Goal: Information Seeking & Learning: Find specific fact

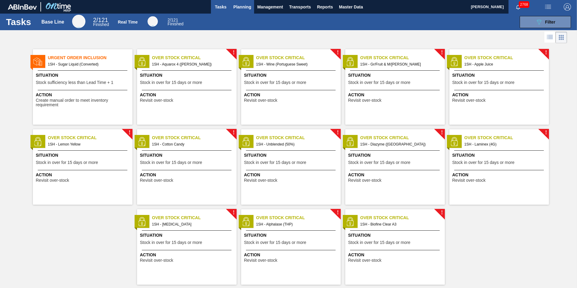
click at [246, 6] on span "Planning" at bounding box center [242, 6] width 18 height 7
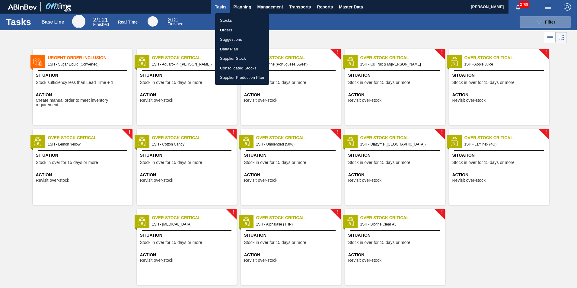
click at [226, 21] on li "Stocks" at bounding box center [242, 21] width 54 height 10
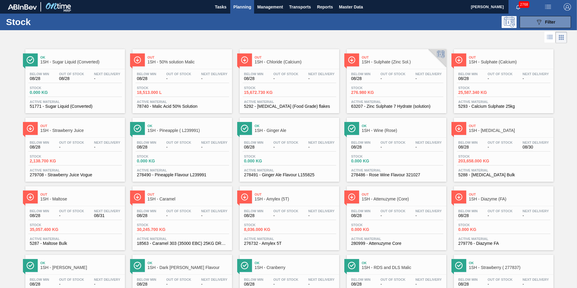
click at [447, 131] on span "1SH - [MEDICAL_DATA]" at bounding box center [509, 130] width 81 height 5
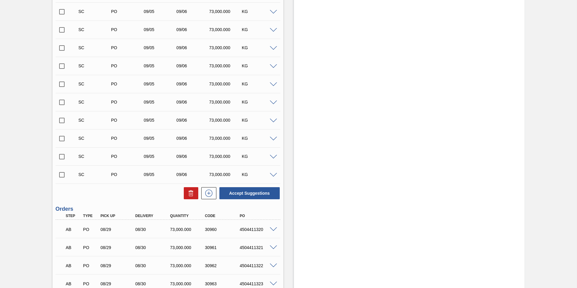
scroll to position [334, 0]
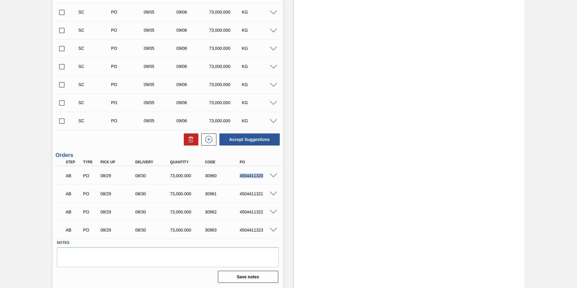
drag, startPoint x: 237, startPoint y: 176, endPoint x: 263, endPoint y: 176, distance: 26.0
click at [263, 176] on div "4504411320" at bounding box center [253, 175] width 35 height 5
copy div "4504411320"
click at [274, 175] on span at bounding box center [273, 176] width 7 height 5
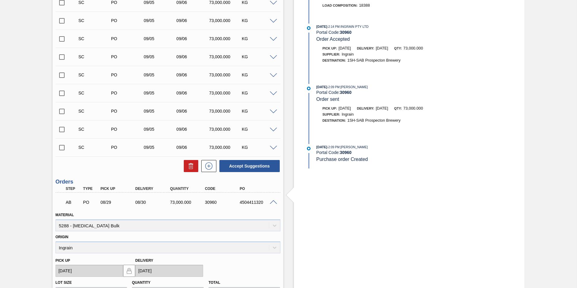
scroll to position [365, 0]
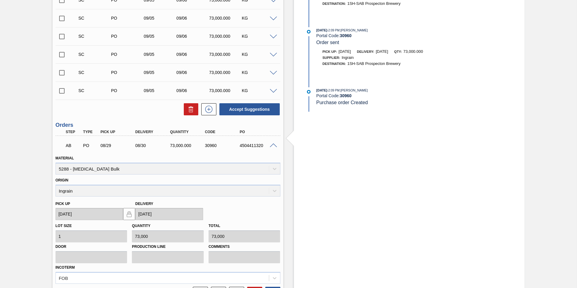
drag, startPoint x: 272, startPoint y: 143, endPoint x: 269, endPoint y: 143, distance: 3.1
click at [272, 143] on div at bounding box center [274, 145] width 12 height 5
click at [274, 143] on span at bounding box center [273, 145] width 7 height 5
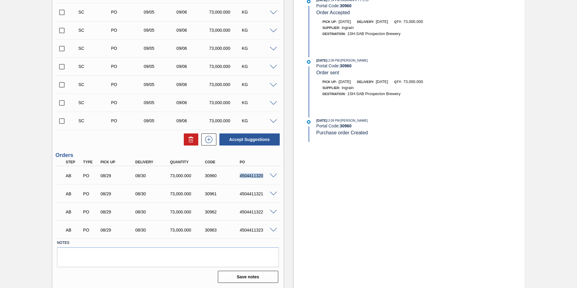
drag, startPoint x: 238, startPoint y: 176, endPoint x: 265, endPoint y: 178, distance: 26.6
click at [265, 178] on div "AB PO 08/29 08/30 73,000.000 30960 4504411320" at bounding box center [166, 175] width 209 height 12
copy div "4504411320"
drag, startPoint x: 239, startPoint y: 195, endPoint x: 261, endPoint y: 195, distance: 22.3
click at [261, 195] on div "4504411321" at bounding box center [257, 193] width 39 height 5
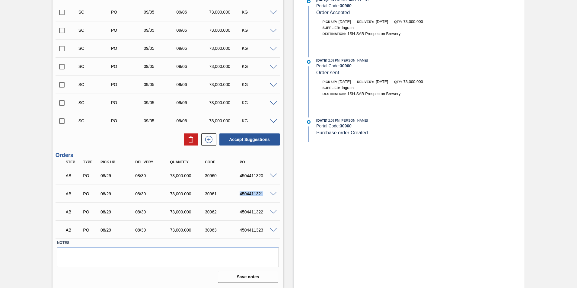
copy div "4504411321"
drag, startPoint x: 238, startPoint y: 212, endPoint x: 266, endPoint y: 215, distance: 28.2
click at [266, 215] on div "AB PO 08/29 08/30 73,000.000 30962 4504411322" at bounding box center [166, 211] width 209 height 12
copy div "4504411322"
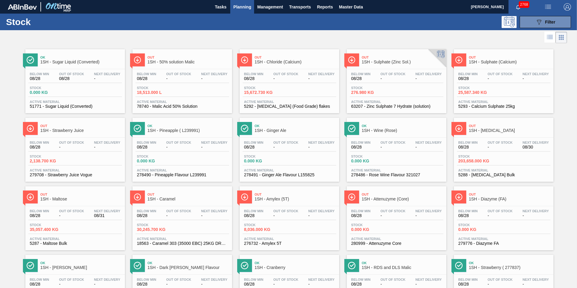
click at [61, 200] on span "1SH - Maltose" at bounding box center [80, 199] width 81 height 5
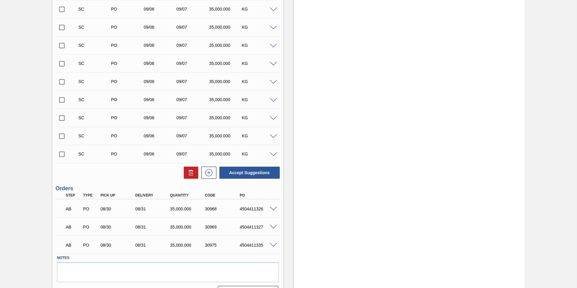
scroll to position [877, 0]
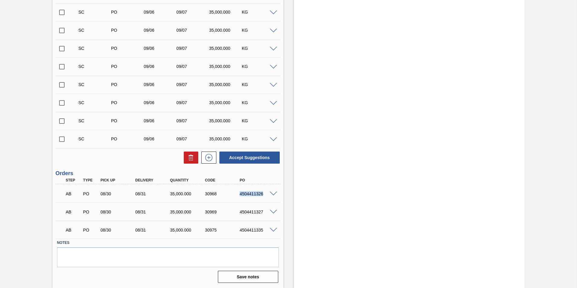
drag, startPoint x: 239, startPoint y: 194, endPoint x: 264, endPoint y: 195, distance: 25.7
click at [264, 195] on div "4504411326" at bounding box center [257, 193] width 39 height 5
copy div "4504411326"
